Goal: Find specific page/section: Find specific page/section

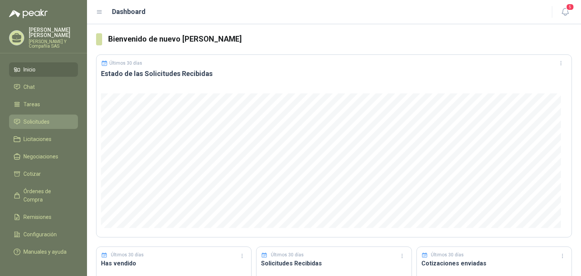
click at [28, 122] on span "Solicitudes" at bounding box center [36, 122] width 26 height 8
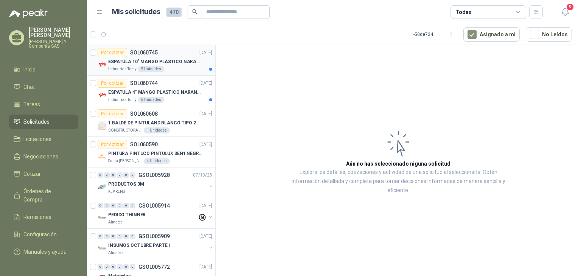
click at [157, 67] on div "5 Unidades" at bounding box center [151, 69] width 26 height 6
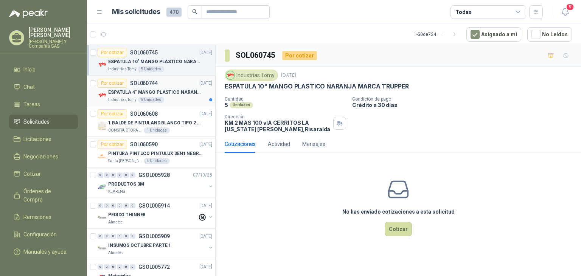
click at [179, 93] on p "ESPATULA 4" MANGO PLASTICO NARANJA MARCA TRUPPER" at bounding box center [155, 92] width 94 height 7
